Goal: Task Accomplishment & Management: Manage account settings

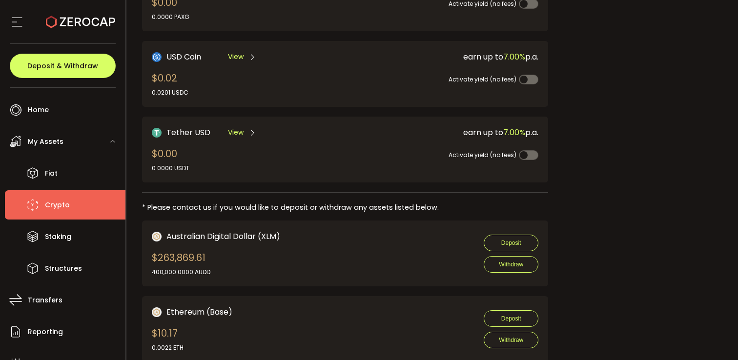
scroll to position [389, 0]
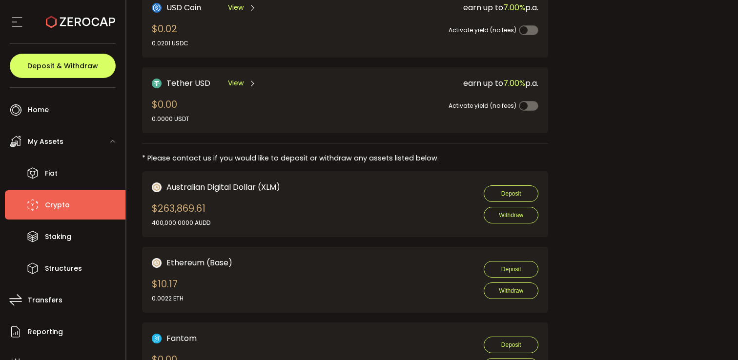
click at [476, 147] on div "Bitcoin View $0.00 0.0000 BTC earn up to 2.80% p.a. Activate yield (no fees) Et…" at bounding box center [345, 303] width 406 height 1229
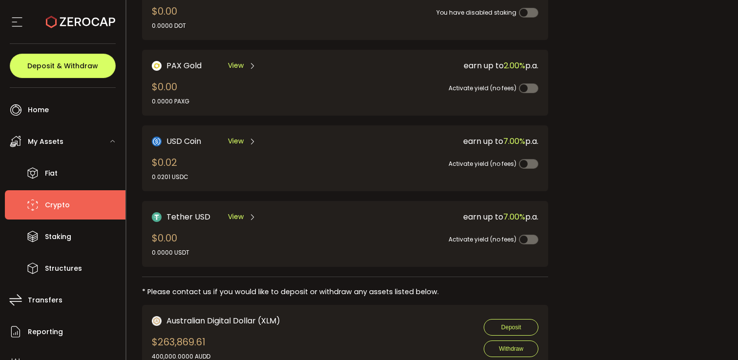
scroll to position [260, 0]
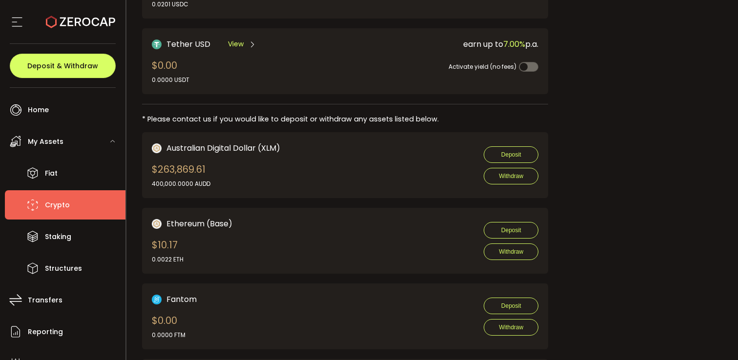
scroll to position [431, 0]
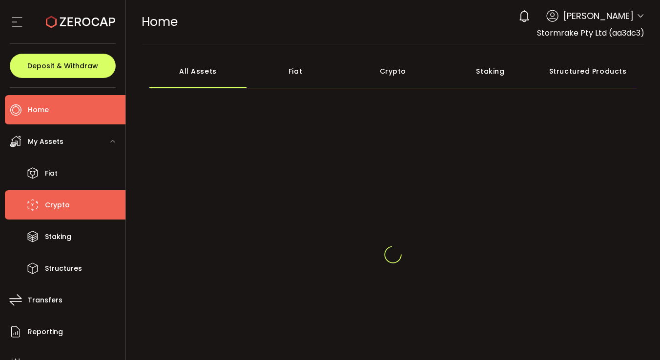
click at [73, 202] on li "Crypto" at bounding box center [65, 204] width 121 height 29
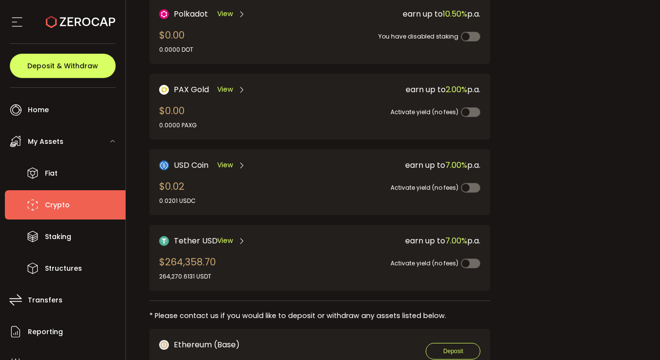
scroll to position [248, 0]
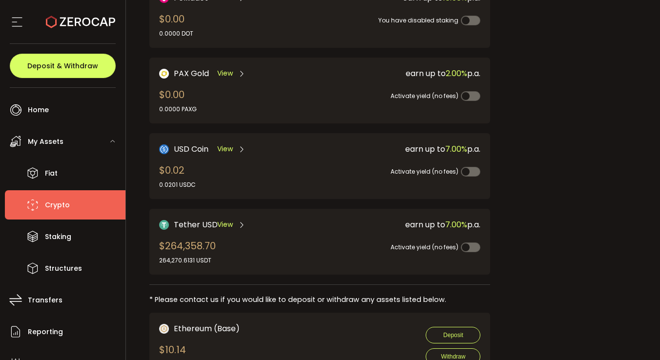
click at [374, 236] on div "Activate yield (no fees)" at bounding box center [399, 242] width 162 height 22
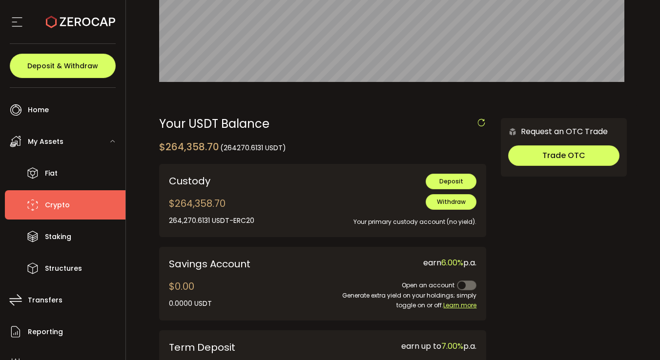
scroll to position [227, 0]
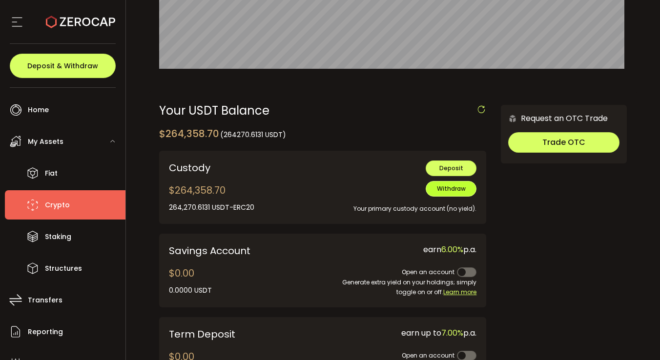
click at [463, 191] on span "Withdraw" at bounding box center [451, 188] width 29 height 8
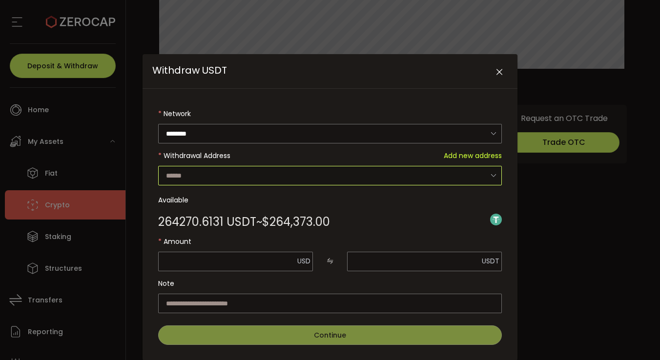
click at [239, 174] on input "Withdraw USDT" at bounding box center [330, 176] width 344 height 20
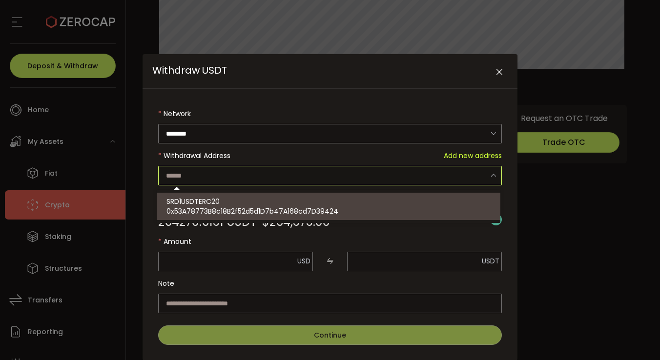
click at [262, 203] on div "SRD1USDTERC20 0x53A78773B8c18B2f52d5d1D7b47A168cd7D39424" at bounding box center [329, 206] width 327 height 27
type input "**********"
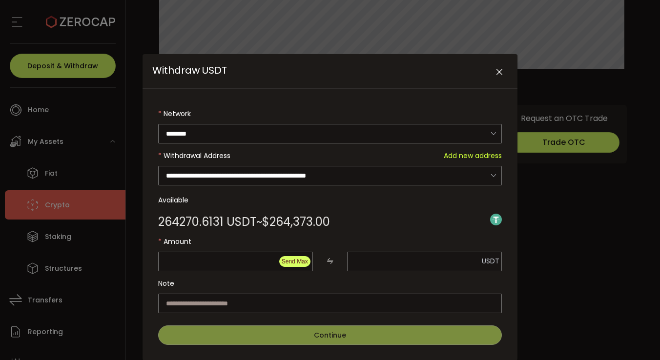
click at [302, 262] on span "Send Max" at bounding box center [295, 261] width 26 height 7
type input "*********"
type input "**********"
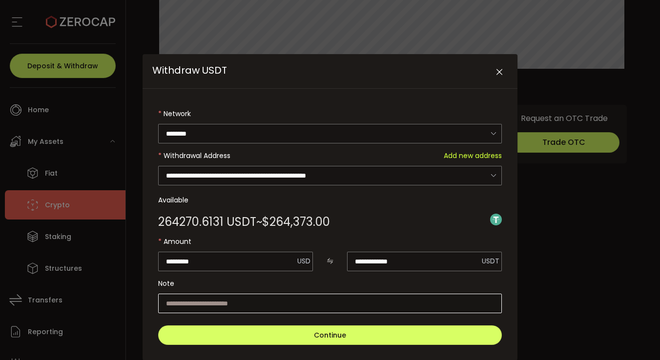
scroll to position [22, 0]
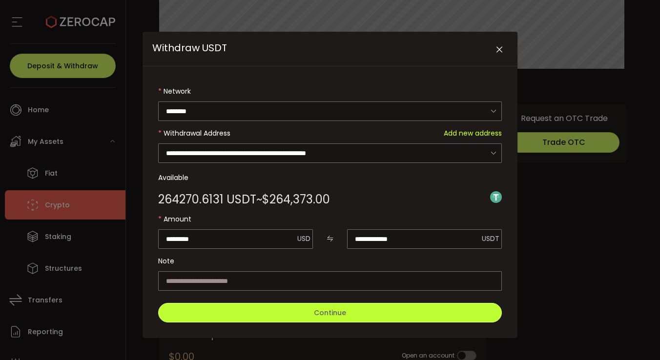
click at [323, 312] on span "Continue" at bounding box center [330, 313] width 32 height 10
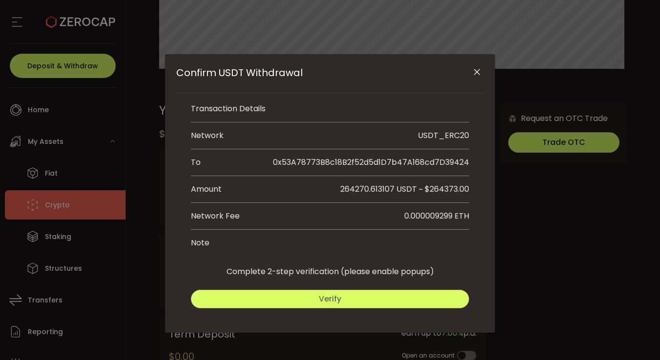
click at [359, 300] on button "Verify" at bounding box center [330, 299] width 278 height 19
click at [403, 302] on span "Submit" at bounding box center [400, 298] width 28 height 11
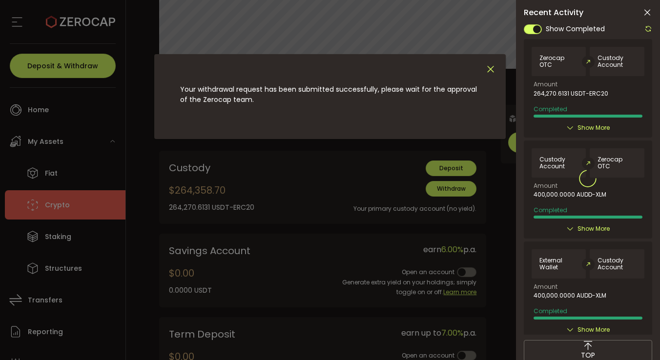
click at [490, 70] on icon "Close" at bounding box center [490, 69] width 11 height 11
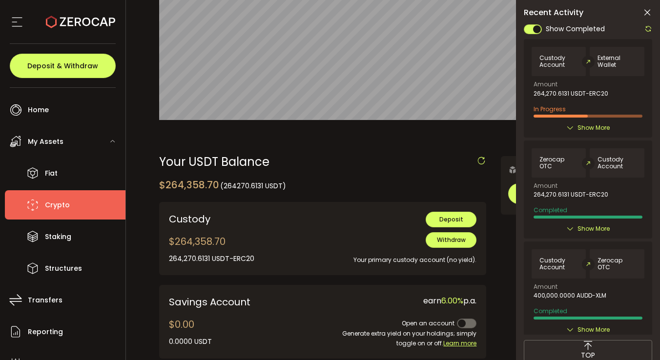
scroll to position [0, 0]
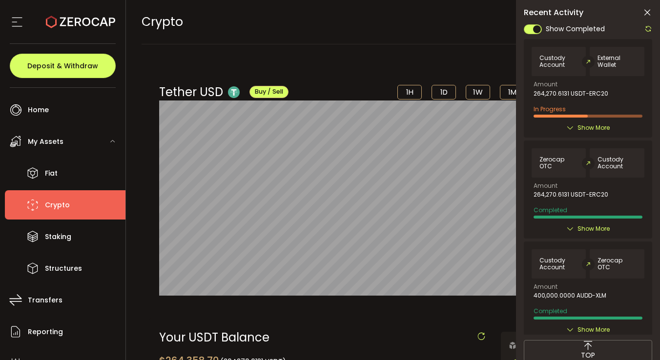
click at [77, 202] on li "Crypto" at bounding box center [65, 204] width 121 height 29
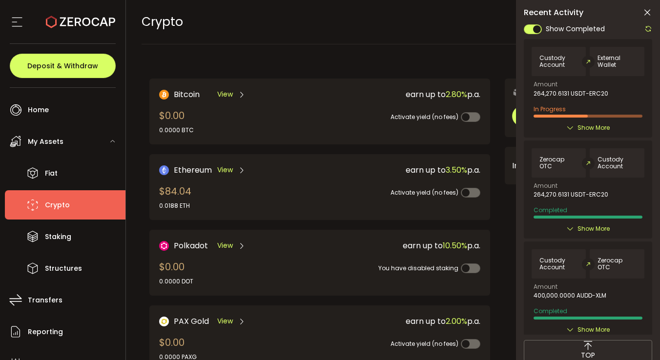
click at [456, 28] on div "CRYPTO Buy Power $0.00 USD Crypto Crypto Your verification is pending 0 Michael…" at bounding box center [393, 22] width 503 height 44
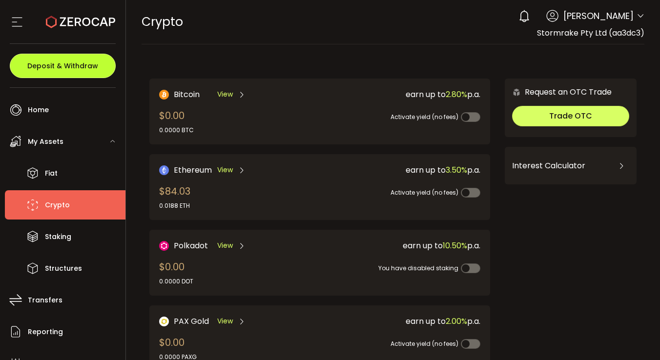
click at [76, 65] on span "Deposit & Withdraw" at bounding box center [62, 65] width 71 height 7
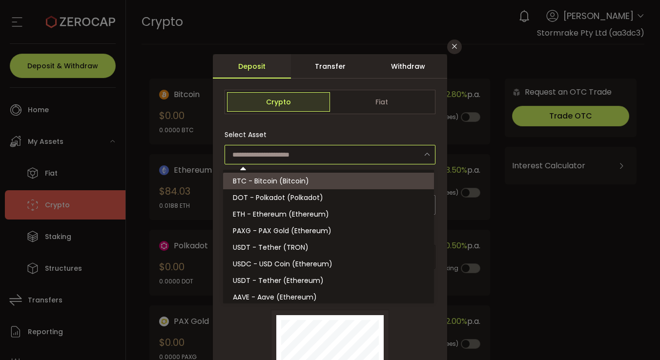
click at [304, 162] on input "dialog" at bounding box center [329, 155] width 211 height 20
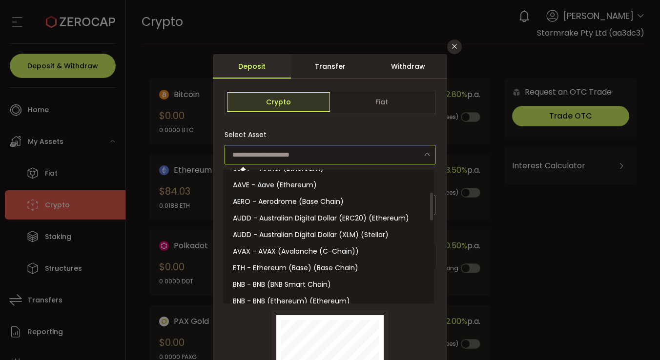
scroll to position [117, 0]
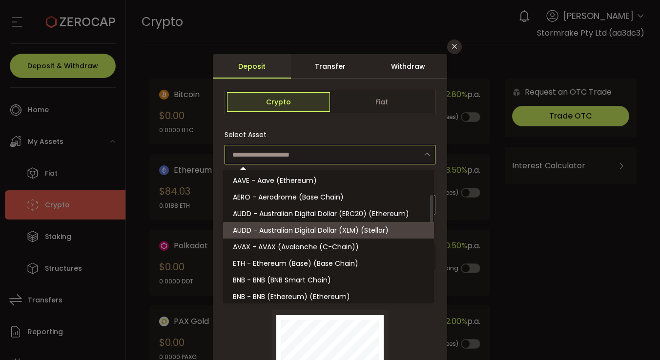
click at [306, 230] on span "AUDD - Australian Digital Dollar (XLM) (Stellar)" at bounding box center [311, 230] width 156 height 10
type input "**********"
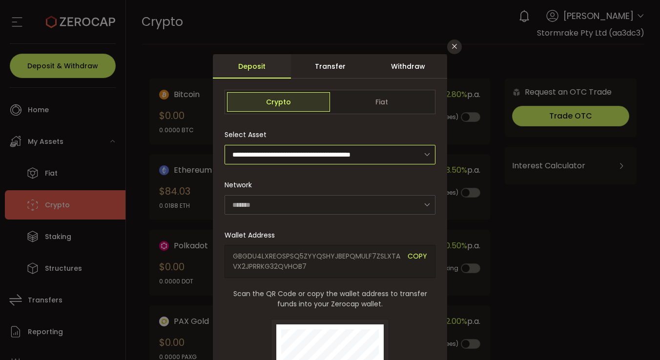
type input "*******"
click at [418, 254] on span "COPY" at bounding box center [417, 261] width 20 height 20
